Goal: Task Accomplishment & Management: Manage account settings

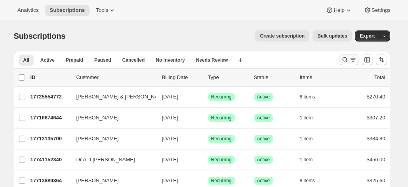
click at [344, 58] on icon "Search and filter results" at bounding box center [345, 60] width 8 height 8
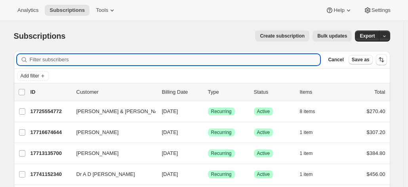
click at [65, 57] on input "Filter subscribers" at bounding box center [175, 59] width 291 height 11
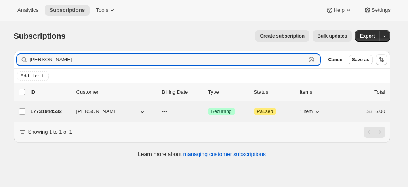
type input "darrell price"
click at [58, 112] on p "17731944532" at bounding box center [51, 112] width 40 height 8
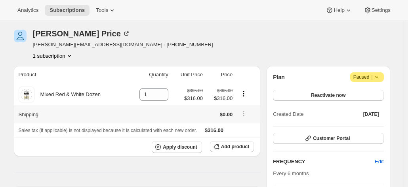
scroll to position [40, 0]
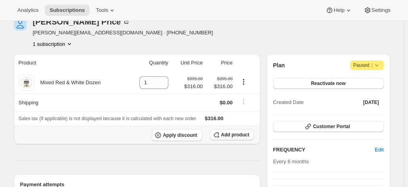
click at [238, 134] on span "Add product" at bounding box center [235, 135] width 28 height 6
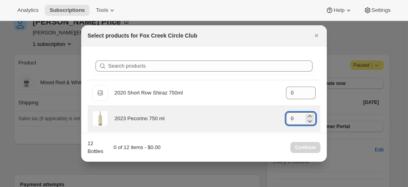
drag, startPoint x: 293, startPoint y: 116, endPoint x: 266, endPoint y: 118, distance: 27.8
click at [277, 117] on div "2023 Pecorino 750 ml gid://shopify/ProductVariant/41594933280852 0" at bounding box center [204, 119] width 224 height 16
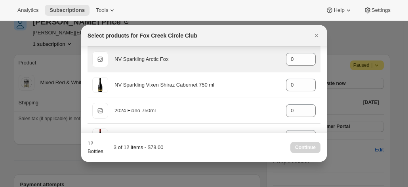
scroll to position [357, 0]
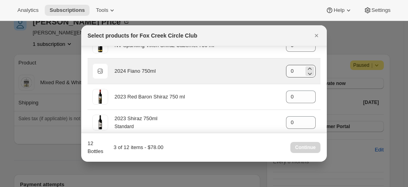
type input "3"
drag, startPoint x: 296, startPoint y: 69, endPoint x: 269, endPoint y: 69, distance: 26.6
click at [271, 69] on div "Default Title 2024 Fiano 750ml gid://shopify/ProductVariant/42034303664212 0" at bounding box center [204, 71] width 224 height 16
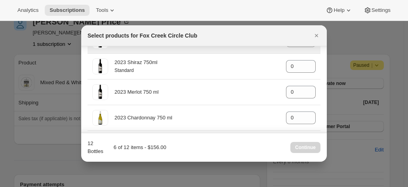
scroll to position [436, 0]
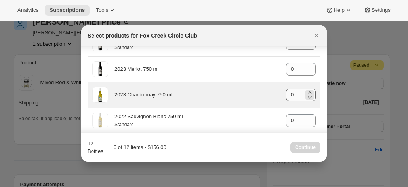
type input "3"
drag, startPoint x: 288, startPoint y: 92, endPoint x: 276, endPoint y: 91, distance: 12.7
click at [276, 91] on div "2023 Chardonnay 750 ml gid://shopify/ProductVariant/41594928857172 0" at bounding box center [204, 95] width 224 height 16
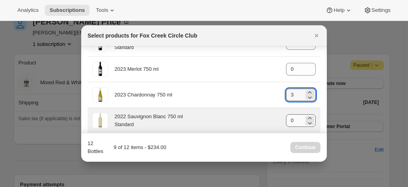
type input "3"
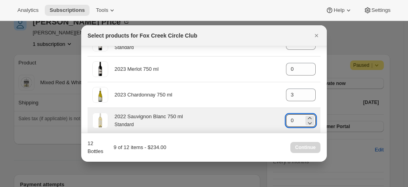
drag, startPoint x: 291, startPoint y: 120, endPoint x: 261, endPoint y: 120, distance: 30.1
click at [261, 120] on div "2022 Sauvignon Blanc 750 ml Standard gid://shopify/ProductVariant/4159251303637…" at bounding box center [204, 121] width 224 height 16
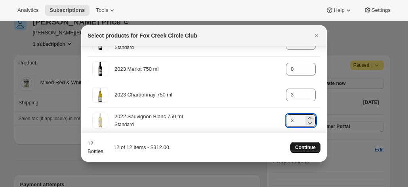
type input "3"
click at [303, 150] on span "Continue" at bounding box center [305, 148] width 21 height 6
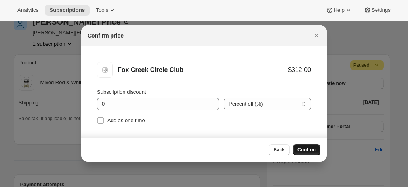
click at [302, 151] on span "Confirm" at bounding box center [307, 150] width 18 height 6
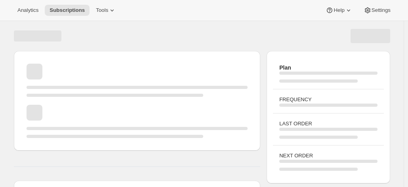
scroll to position [40, 0]
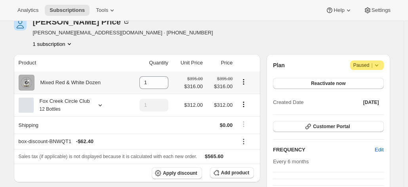
click at [246, 84] on icon "Product actions" at bounding box center [244, 82] width 8 height 8
drag, startPoint x: 153, startPoint y: 83, endPoint x: 141, endPoint y: 82, distance: 11.5
click at [144, 83] on div "1" at bounding box center [153, 82] width 29 height 13
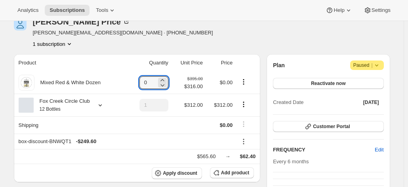
type input "0"
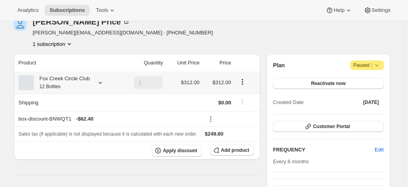
click at [53, 81] on div "Fox Creek Circle Club 12 Bottles" at bounding box center [62, 83] width 56 height 16
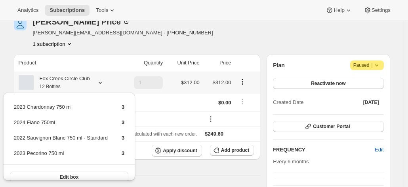
click at [53, 81] on div "Fox Creek Circle Club 12 Bottles" at bounding box center [62, 83] width 56 height 16
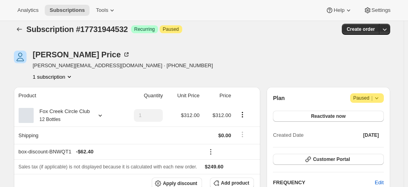
scroll to position [0, 0]
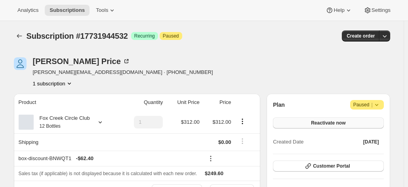
click at [325, 119] on button "Reactivate now" at bounding box center [328, 123] width 111 height 11
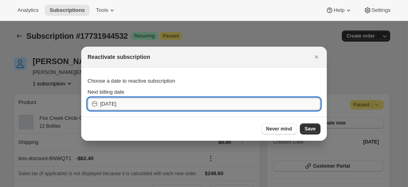
click at [148, 100] on input "2025-10-10" at bounding box center [210, 104] width 220 height 13
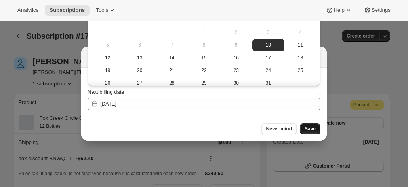
click at [311, 125] on button "Save" at bounding box center [310, 129] width 21 height 11
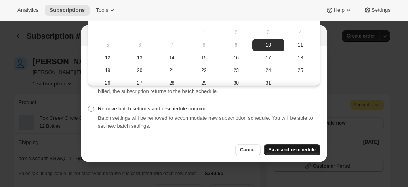
click at [293, 149] on span "Save and reschedule" at bounding box center [292, 150] width 47 height 6
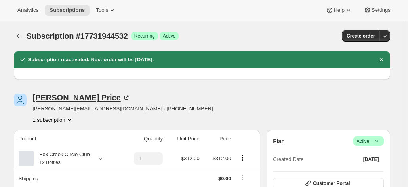
click at [122, 97] on icon at bounding box center [126, 98] width 8 height 8
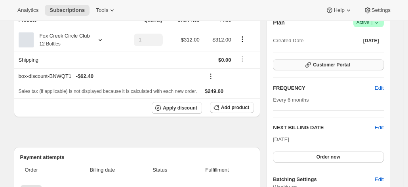
click at [312, 64] on icon "button" at bounding box center [308, 65] width 8 height 8
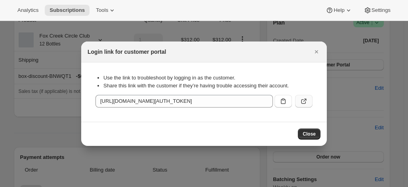
click at [304, 100] on icon ":roa:" at bounding box center [304, 101] width 8 height 8
click at [317, 52] on icon "Close" at bounding box center [316, 51] width 3 height 3
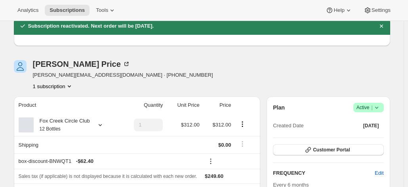
scroll to position [0, 0]
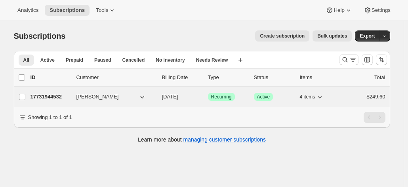
click at [55, 97] on p "17731944532" at bounding box center [51, 97] width 40 height 8
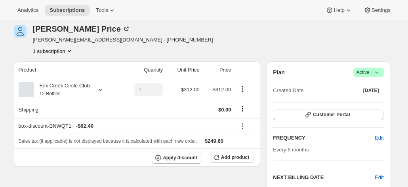
scroll to position [40, 0]
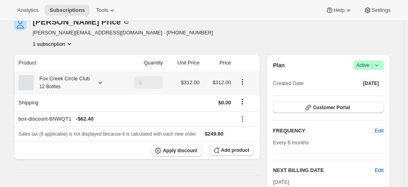
click at [73, 84] on div "Fox Creek Circle Club 12 Bottles" at bounding box center [62, 83] width 56 height 16
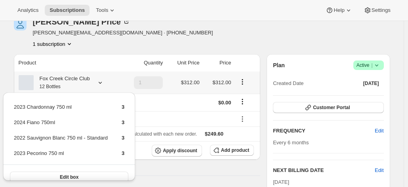
click at [73, 84] on div "Fox Creek Circle Club 12 Bottles" at bounding box center [62, 83] width 56 height 16
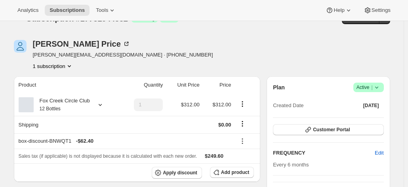
scroll to position [0, 0]
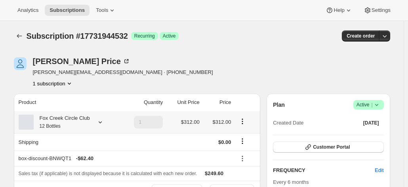
click at [93, 118] on div "Fox Creek Circle Club 12 Bottles" at bounding box center [68, 123] width 99 height 16
click at [98, 122] on icon at bounding box center [100, 122] width 8 height 8
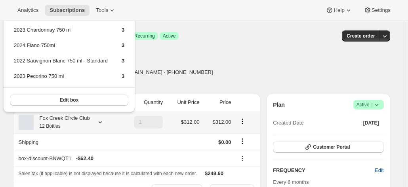
click at [98, 122] on icon at bounding box center [100, 122] width 8 height 8
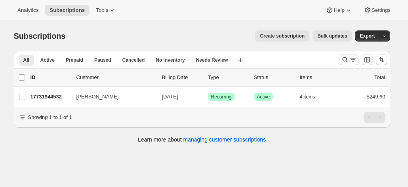
click at [353, 62] on icon "Search and filter results" at bounding box center [353, 60] width 8 height 8
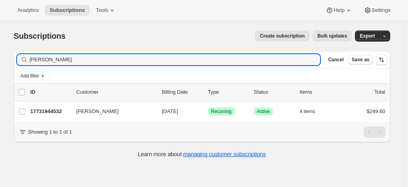
drag, startPoint x: 60, startPoint y: 54, endPoint x: 6, endPoint y: 52, distance: 54.3
click at [7, 52] on div "Subscriptions. This page is ready Subscriptions Create subscription Bulk update…" at bounding box center [201, 93] width 395 height 145
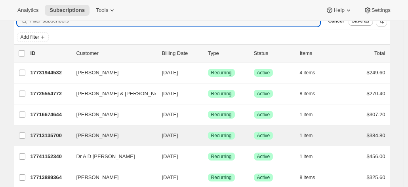
scroll to position [40, 0]
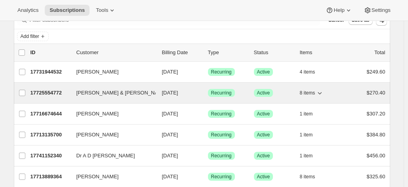
click at [102, 91] on span "[PERSON_NAME] & [PERSON_NAME]" at bounding box center [121, 93] width 91 height 8
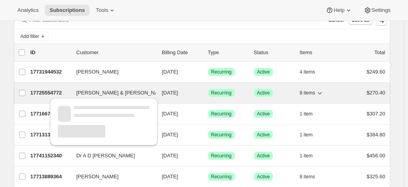
click at [44, 89] on p "17725554772" at bounding box center [51, 93] width 40 height 8
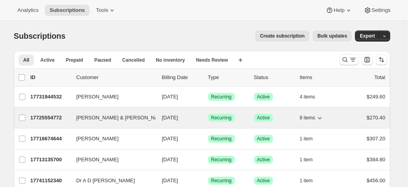
click at [52, 116] on p "17725554772" at bounding box center [51, 118] width 40 height 8
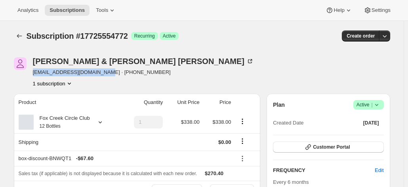
drag, startPoint x: 98, startPoint y: 74, endPoint x: 34, endPoint y: 76, distance: 64.2
click at [34, 76] on div "Kerry & Ivan Williams kerryabwilliams@gmail.com · +61417841449 1 subscription" at bounding box center [146, 72] width 264 height 30
copy span "kerryabwilliams@gmail.com"
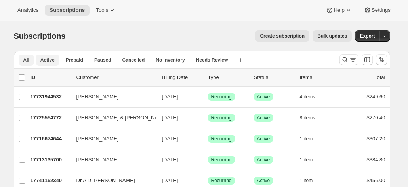
click at [52, 61] on span "Active" at bounding box center [47, 60] width 14 height 6
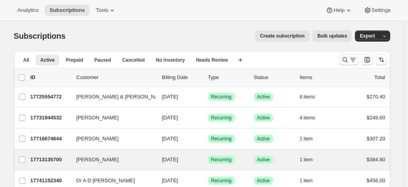
scroll to position [79, 0]
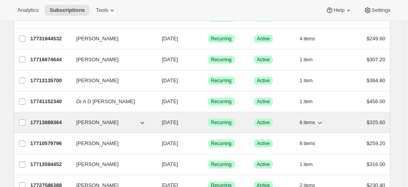
click at [59, 119] on p "17713889364" at bounding box center [51, 123] width 40 height 8
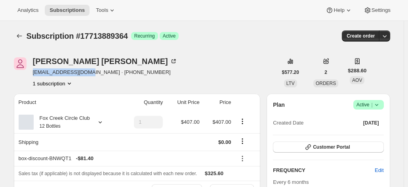
drag, startPoint x: 83, startPoint y: 73, endPoint x: 33, endPoint y: 73, distance: 49.9
click at [33, 73] on div "Jeremy Taylor knotboy@iinet.net.au · +61413316181 1 subscription" at bounding box center [146, 72] width 264 height 30
copy span "knotboy@iinet.net.au"
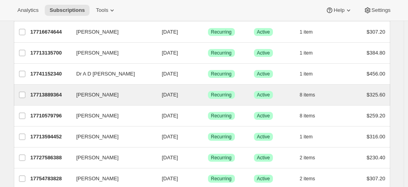
scroll to position [119, 0]
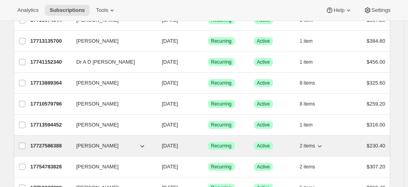
click at [56, 145] on p "17727586388" at bounding box center [51, 146] width 40 height 8
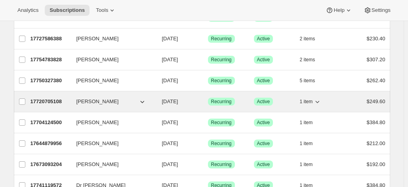
scroll to position [238, 0]
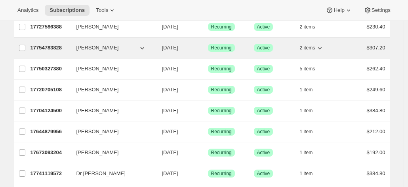
click at [45, 45] on p "17754783828" at bounding box center [51, 48] width 40 height 8
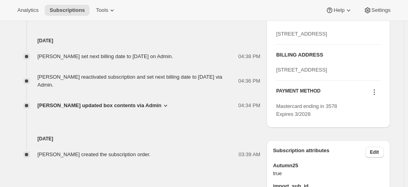
scroll to position [357, 0]
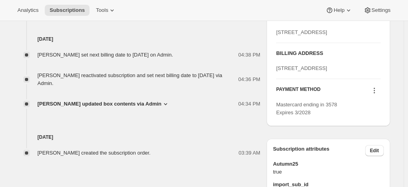
drag, startPoint x: 303, startPoint y: 107, endPoint x: 276, endPoint y: 90, distance: 32.2
click at [276, 90] on div "PICKUP ADDRESS 19 Olivers Road McLaren Vale SA, 5171 Australia BILLING ADDRESS …" at bounding box center [328, 65] width 123 height 122
copy span "198-222 Young Street Waterloo NSW 2017 Australia"
click at [299, 71] on span "198-222 Young Street Waterloo NSW 2017 Australia" at bounding box center [301, 68] width 51 height 6
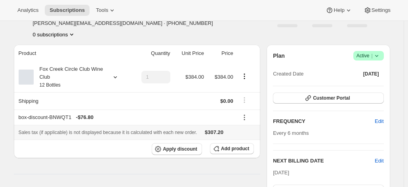
scroll to position [0, 0]
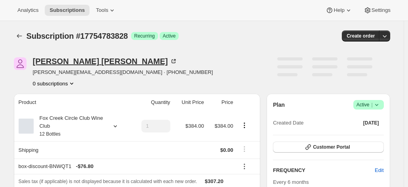
click at [174, 60] on icon at bounding box center [175, 60] width 2 height 2
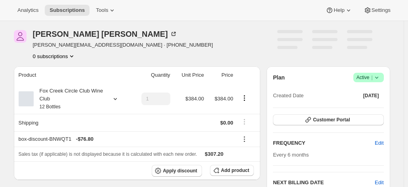
scroll to position [40, 0]
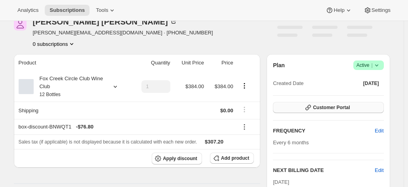
click at [306, 107] on button "Customer Portal" at bounding box center [328, 107] width 111 height 11
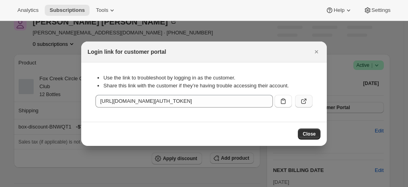
click at [301, 99] on icon ":r309:" at bounding box center [304, 101] width 8 height 8
click at [311, 52] on button "Close" at bounding box center [316, 51] width 11 height 11
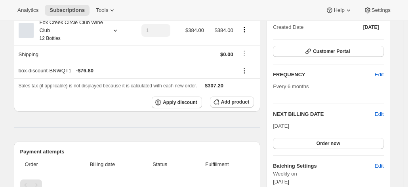
scroll to position [79, 0]
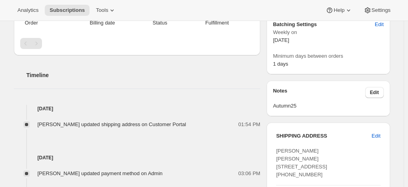
scroll to position [317, 0]
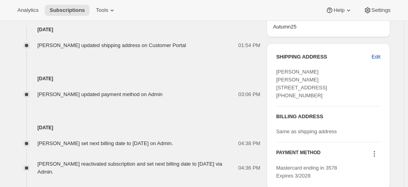
click at [374, 56] on span "Edit" at bounding box center [376, 57] width 9 height 8
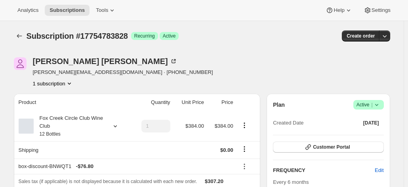
select select "[GEOGRAPHIC_DATA]"
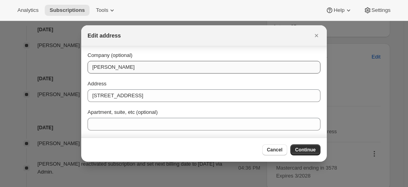
scroll to position [40, 0]
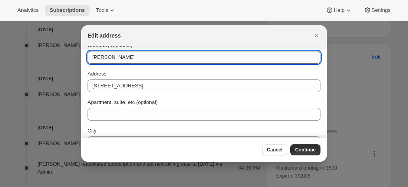
click at [92, 59] on input "[PERSON_NAME]" at bounding box center [204, 57] width 233 height 13
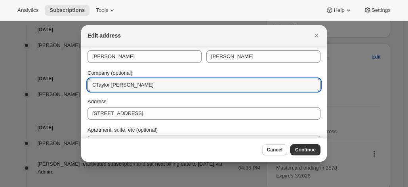
scroll to position [0, 0]
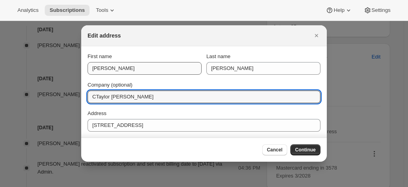
type input "CTaylor [PERSON_NAME]"
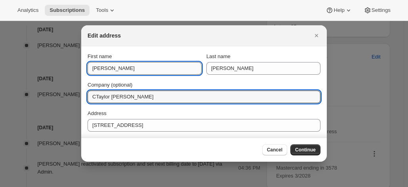
click at [92, 69] on input "[PERSON_NAME]" at bounding box center [145, 68] width 114 height 13
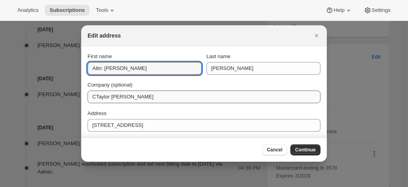
type input "Attn: [PERSON_NAME]"
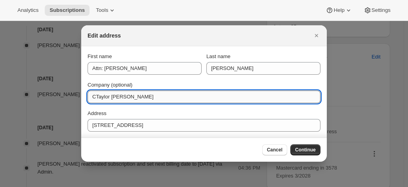
drag, startPoint x: 133, startPoint y: 96, endPoint x: 88, endPoint y: 95, distance: 45.6
click at [88, 95] on input "CTaylor [PERSON_NAME]" at bounding box center [204, 97] width 233 height 13
click at [94, 96] on input "CTaylor [PERSON_NAME]" at bounding box center [204, 97] width 233 height 13
type input "C/-[PERSON_NAME]"
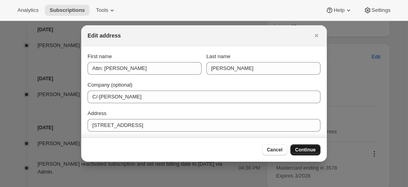
click at [306, 149] on span "Continue" at bounding box center [305, 150] width 21 height 6
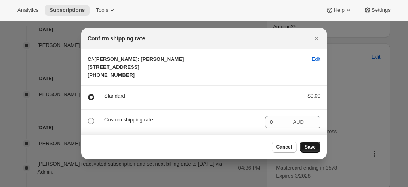
click at [312, 148] on span "Save" at bounding box center [310, 147] width 11 height 6
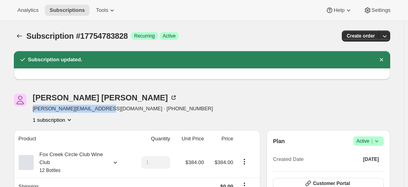
drag, startPoint x: 99, startPoint y: 110, endPoint x: 33, endPoint y: 111, distance: 66.2
click at [33, 111] on div "[PERSON_NAME] [PERSON_NAME][EMAIL_ADDRESS][DOMAIN_NAME] · [PHONE_NUMBER] 1 subs…" at bounding box center [146, 109] width 264 height 30
copy span "[PERSON_NAME]@taylornicholas.com.[PERSON_NAME]"
drag, startPoint x: 97, startPoint y: 125, endPoint x: 20, endPoint y: 119, distance: 77.5
